Goal: Task Accomplishment & Management: Manage account settings

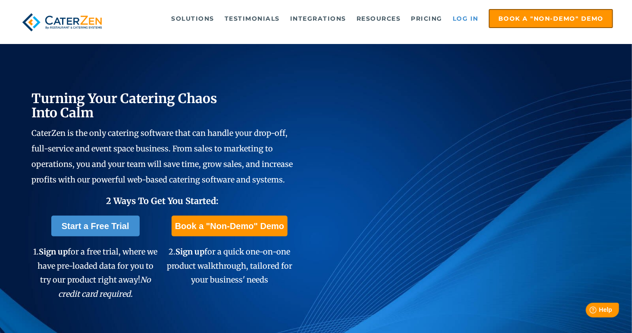
click at [469, 18] on link "Log in" at bounding box center [466, 18] width 35 height 17
click at [468, 16] on link "Log in" at bounding box center [466, 18] width 35 height 17
click at [470, 16] on link "Log in" at bounding box center [466, 18] width 35 height 17
click at [459, 20] on link "Log in" at bounding box center [466, 18] width 35 height 17
